Goal: Navigation & Orientation: Find specific page/section

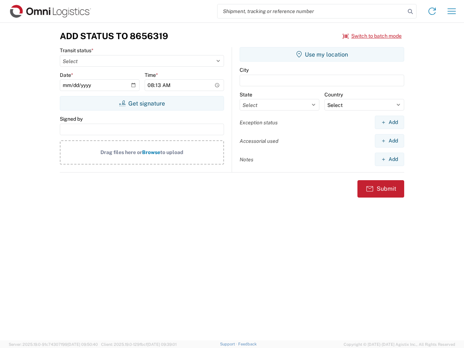
click at [311, 11] on input "search" at bounding box center [311, 11] width 188 height 14
click at [410, 12] on icon at bounding box center [410, 12] width 10 height 10
click at [432, 11] on icon at bounding box center [432, 11] width 12 height 12
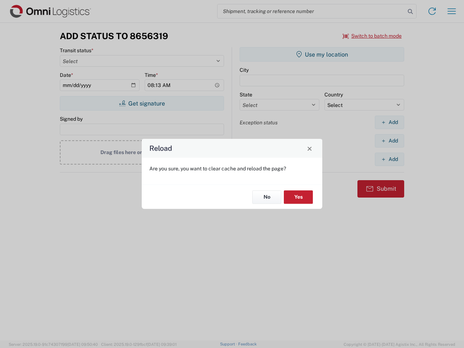
click at [451, 11] on div "Reload Are you sure, you want to clear cache and reload the page? No Yes" at bounding box center [232, 174] width 464 height 348
click at [372, 36] on div "Reload Are you sure, you want to clear cache and reload the page? No Yes" at bounding box center [232, 174] width 464 height 348
click at [142, 103] on div "Reload Are you sure, you want to clear cache and reload the page? No Yes" at bounding box center [232, 174] width 464 height 348
click at [322, 54] on div "Reload Are you sure, you want to clear cache and reload the page? No Yes" at bounding box center [232, 174] width 464 height 348
click at [389, 122] on div "Reload Are you sure, you want to clear cache and reload the page? No Yes" at bounding box center [232, 174] width 464 height 348
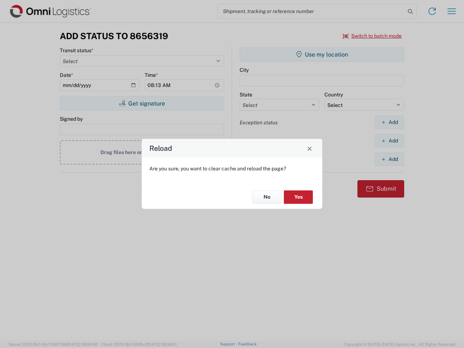
click at [389, 141] on div "Reload Are you sure, you want to clear cache and reload the page? No Yes" at bounding box center [232, 174] width 464 height 348
click at [389, 159] on div "Reload Are you sure, you want to clear cache and reload the page? No Yes" at bounding box center [232, 174] width 464 height 348
